Goal: Information Seeking & Learning: Find specific page/section

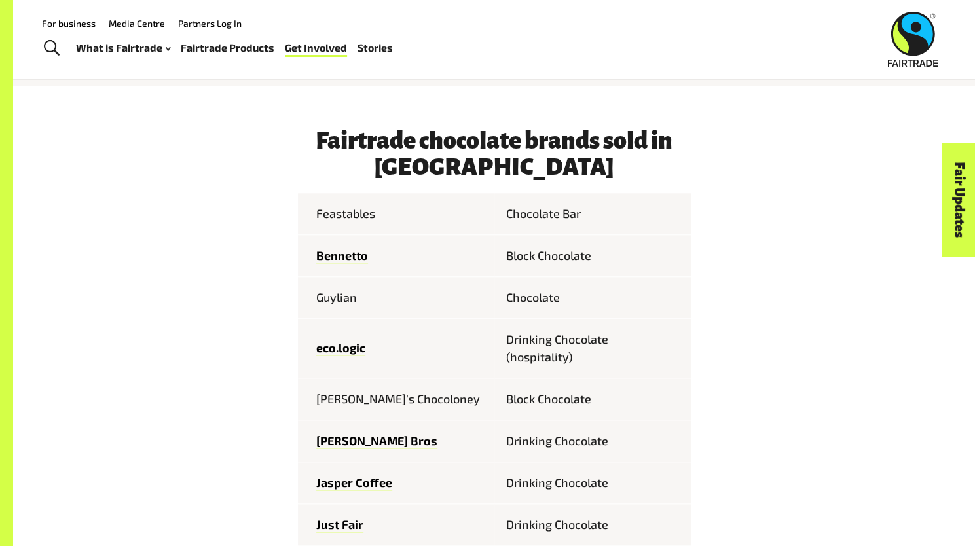
scroll to position [564, 0]
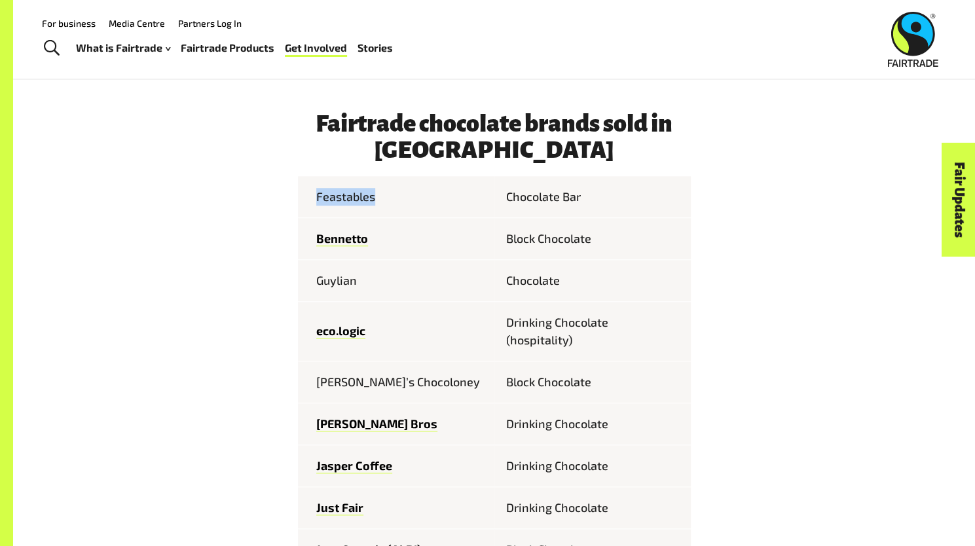
drag, startPoint x: 305, startPoint y: 207, endPoint x: 382, endPoint y: 207, distance: 77.2
click at [382, 207] on td "Feastables" at bounding box center [396, 197] width 196 height 42
drag, startPoint x: 385, startPoint y: 215, endPoint x: 298, endPoint y: 200, distance: 88.5
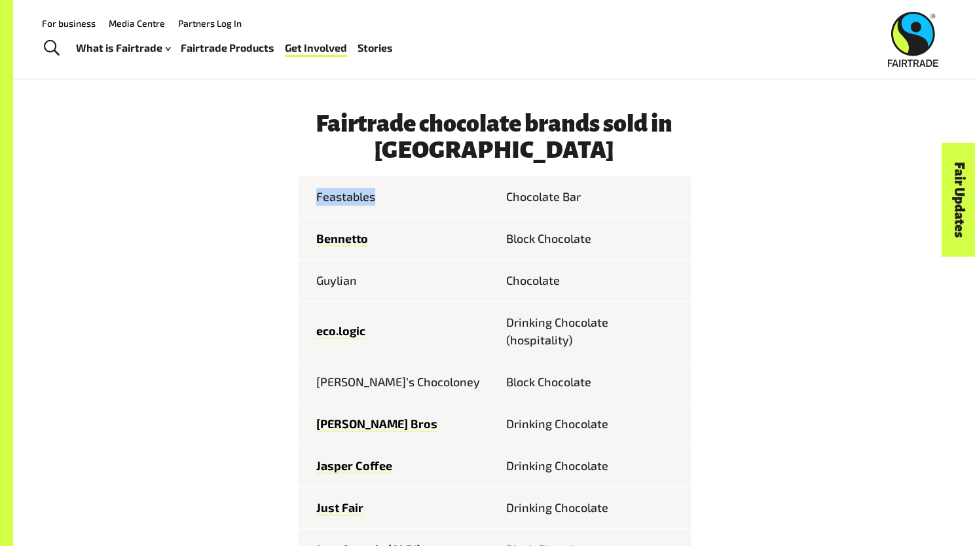
click at [298, 200] on td "Feastables" at bounding box center [396, 197] width 196 height 42
click at [484, 239] on td "Bennetto" at bounding box center [396, 238] width 196 height 42
drag, startPoint x: 401, startPoint y: 227, endPoint x: 251, endPoint y: 194, distance: 152.8
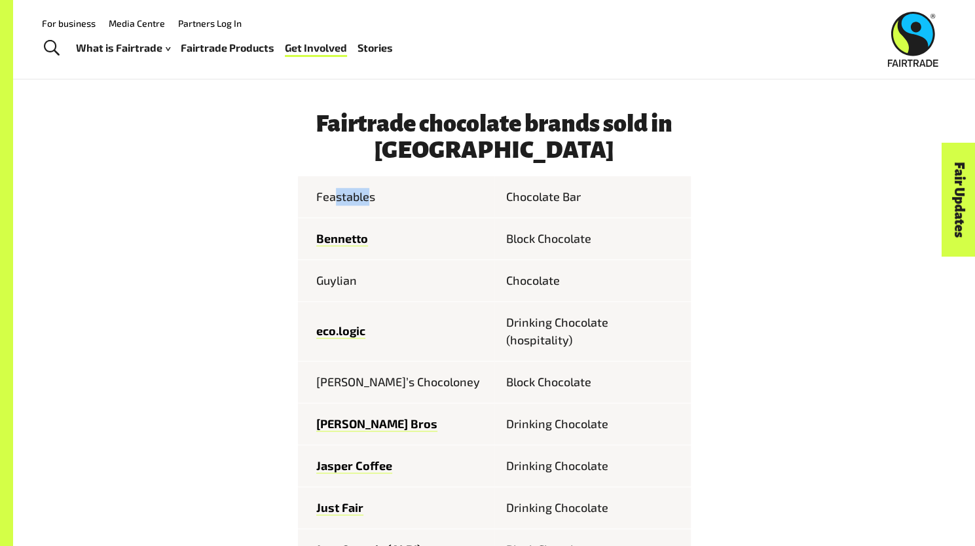
drag, startPoint x: 332, startPoint y: 203, endPoint x: 367, endPoint y: 204, distance: 35.4
click at [367, 204] on td "Feastables" at bounding box center [396, 197] width 196 height 42
click at [374, 204] on td "Feastables" at bounding box center [396, 197] width 196 height 42
drag, startPoint x: 374, startPoint y: 204, endPoint x: 279, endPoint y: 204, distance: 95.6
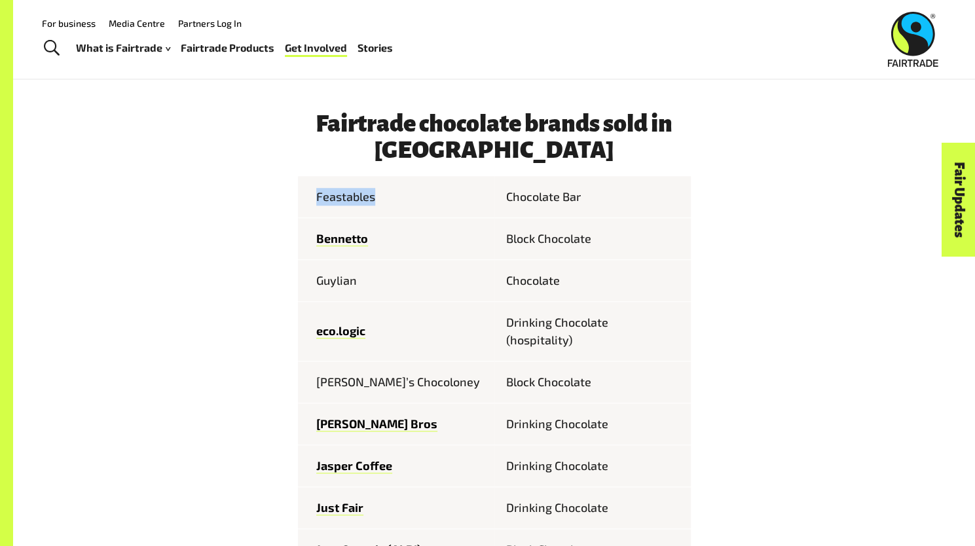
click at [404, 195] on td "Feastables" at bounding box center [396, 197] width 196 height 42
drag, startPoint x: 397, startPoint y: 205, endPoint x: 151, endPoint y: 187, distance: 246.8
